Goal: Book appointment/travel/reservation

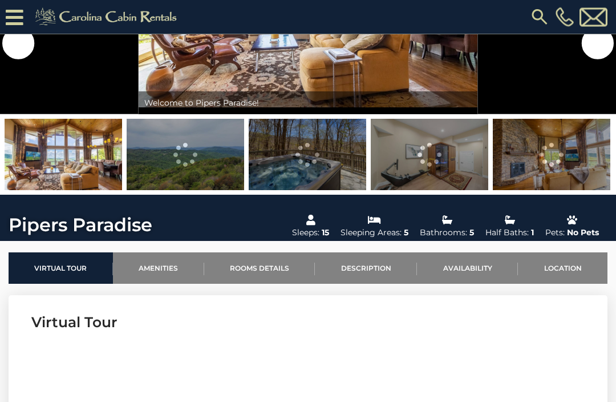
scroll to position [159, 0]
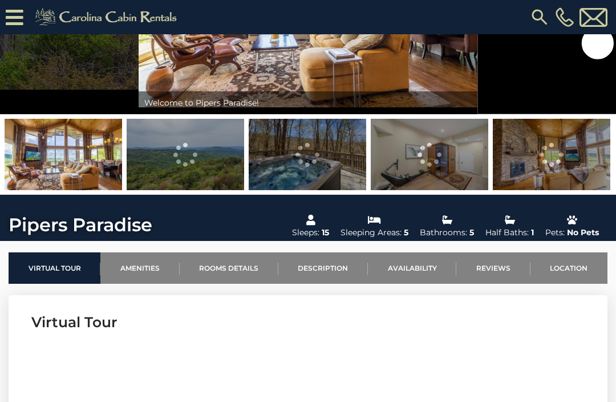
click at [427, 265] on link "Availability" at bounding box center [412, 267] width 88 height 31
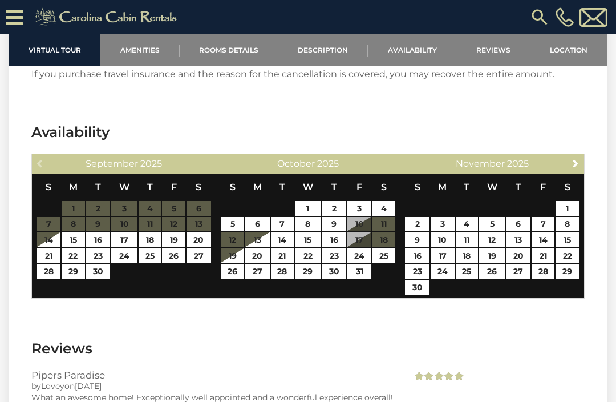
scroll to position [4189, 0]
